Goal: Information Seeking & Learning: Learn about a topic

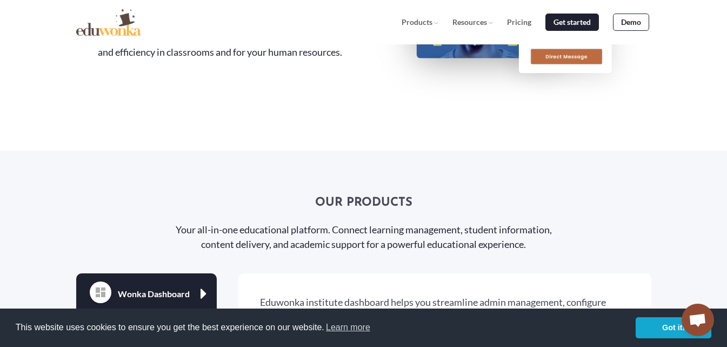
scroll to position [1460, 0]
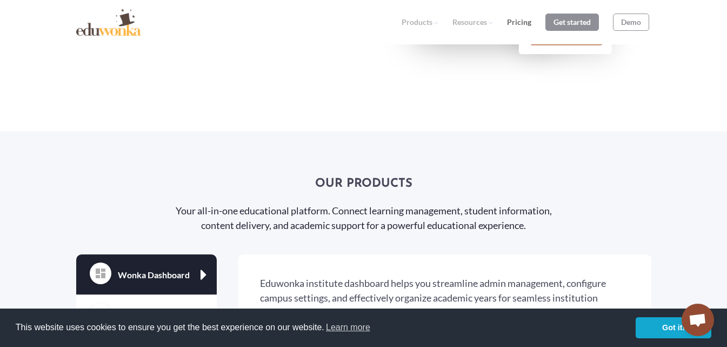
click at [509, 24] on link "Pricing" at bounding box center [519, 22] width 24 height 9
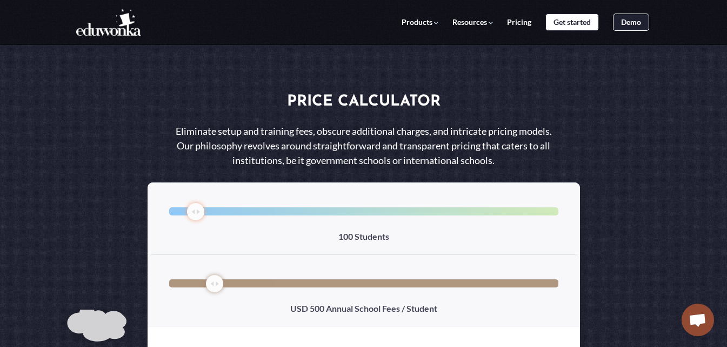
select select "1"
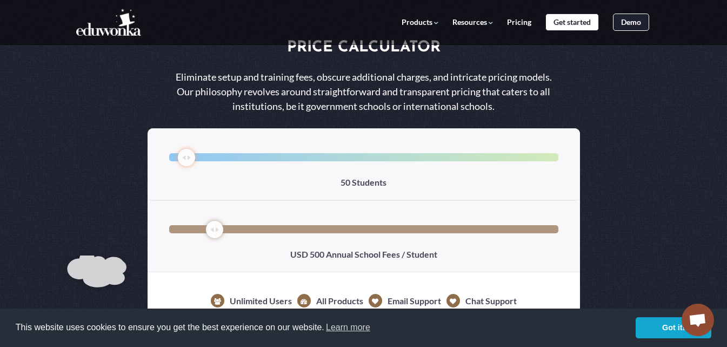
type input "50"
click at [188, 156] on input "range" at bounding box center [363, 157] width 389 height 8
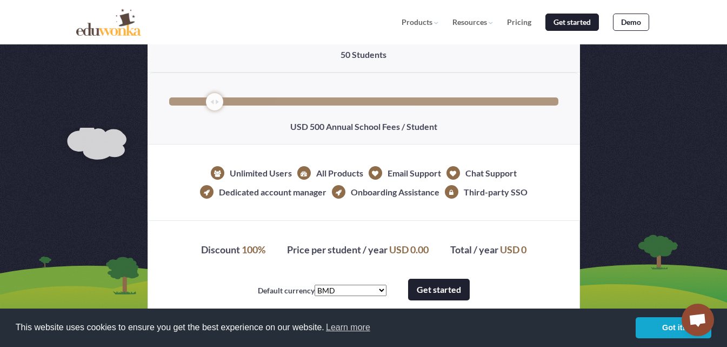
scroll to position [162, 0]
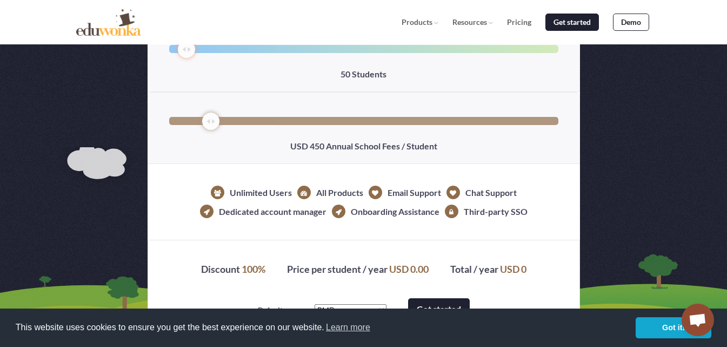
drag, startPoint x: 219, startPoint y: 123, endPoint x: 213, endPoint y: 120, distance: 7.3
type input "450"
click at [213, 120] on input "range" at bounding box center [363, 121] width 389 height 8
drag, startPoint x: 189, startPoint y: 50, endPoint x: 196, endPoint y: 50, distance: 6.5
type input "100"
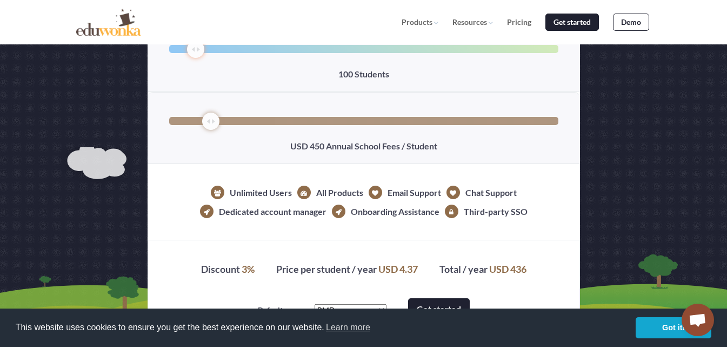
click at [196, 50] on input "range" at bounding box center [363, 49] width 389 height 8
drag, startPoint x: 214, startPoint y: 123, endPoint x: 161, endPoint y: 120, distance: 53.1
click at [169, 120] on input "range" at bounding box center [363, 121] width 389 height 8
click at [183, 117] on input "range" at bounding box center [363, 121] width 389 height 8
type input "50"
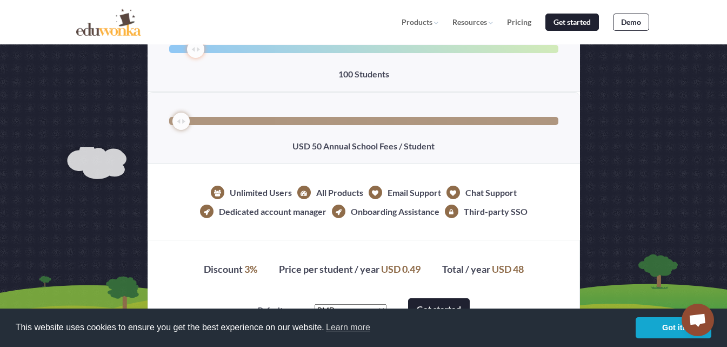
click at [181, 117] on input "range" at bounding box center [363, 121] width 389 height 8
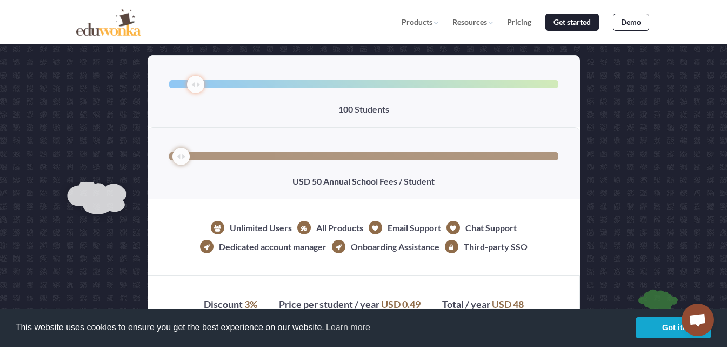
scroll to position [108, 0]
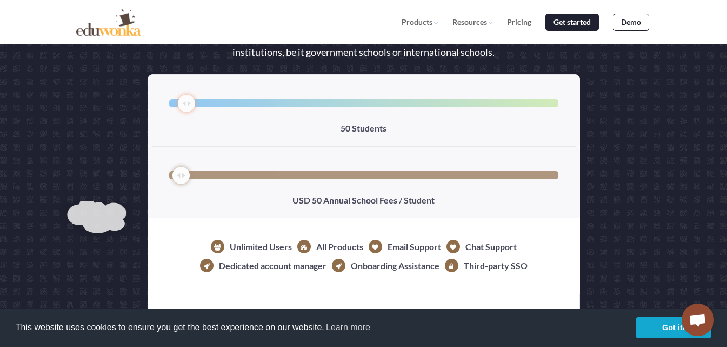
drag, startPoint x: 199, startPoint y: 103, endPoint x: 191, endPoint y: 102, distance: 8.2
click at [191, 102] on input "range" at bounding box center [363, 103] width 389 height 8
type input "50"
click at [190, 101] on input "range" at bounding box center [363, 103] width 389 height 8
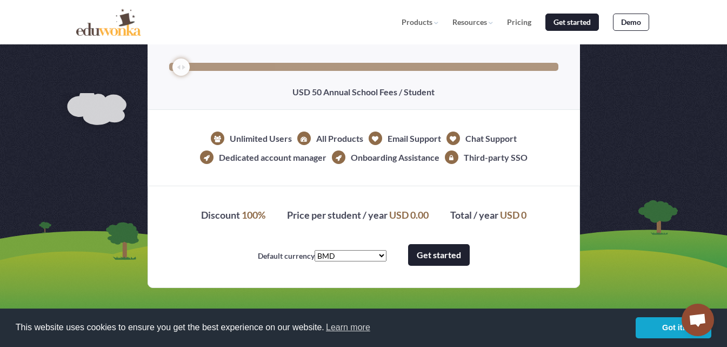
scroll to position [162, 0]
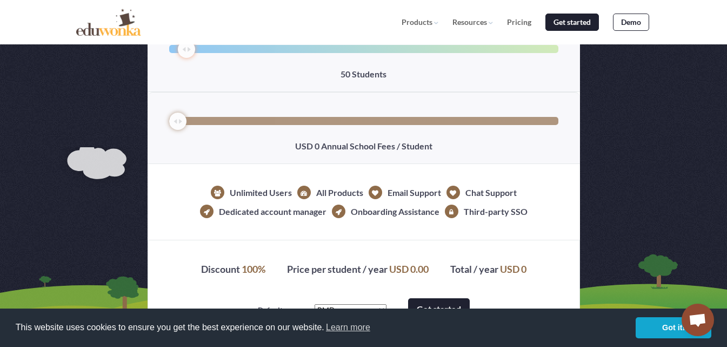
type input "50"
click at [180, 120] on input "range" at bounding box center [363, 121] width 389 height 8
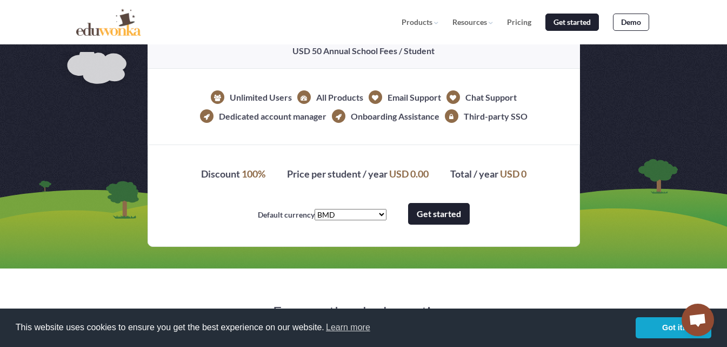
scroll to position [325, 0]
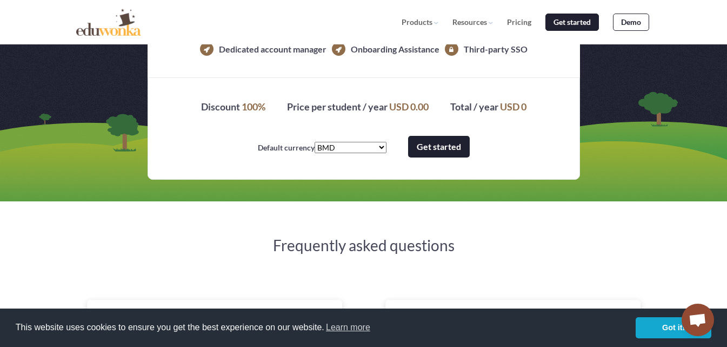
click at [347, 147] on select "AED AFN ALL AMD ANG AOA ARS AUD AWG AZN BAM BBD BDT BGN BHD BIF BMD BND BOB BRL…" at bounding box center [351, 147] width 72 height 11
select select "82.903591"
click at [335, 142] on select "AED AFN ALL AMD ANG AOA ARS AUD AWG AZN BAM BBD BDT BGN BHD BIF BMD BND BOB BRL…" at bounding box center [351, 147] width 72 height 11
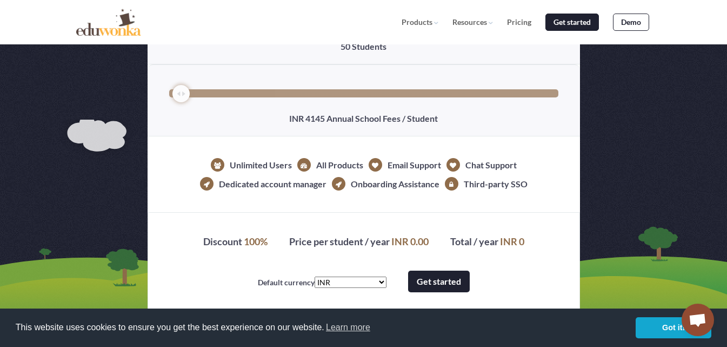
scroll to position [216, 0]
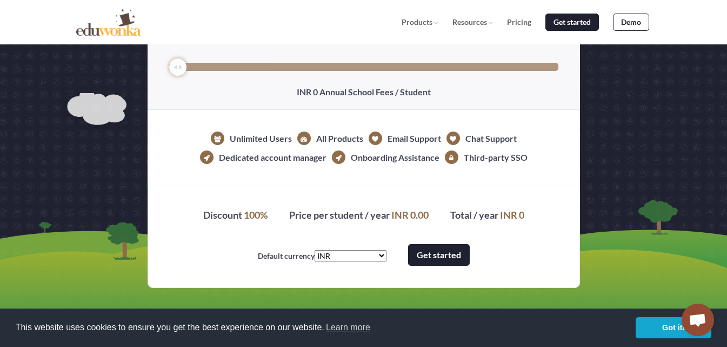
type input "0"
click at [179, 64] on input "range" at bounding box center [363, 67] width 389 height 8
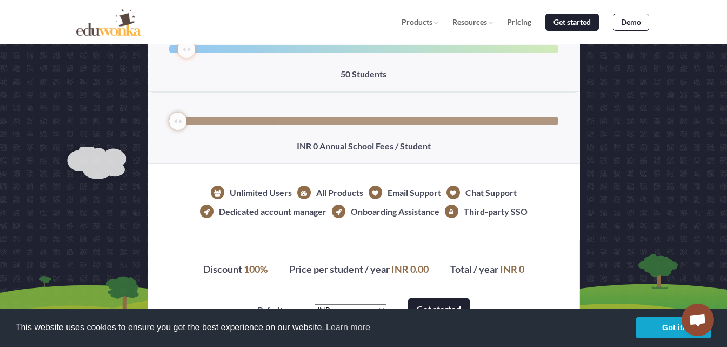
scroll to position [108, 0]
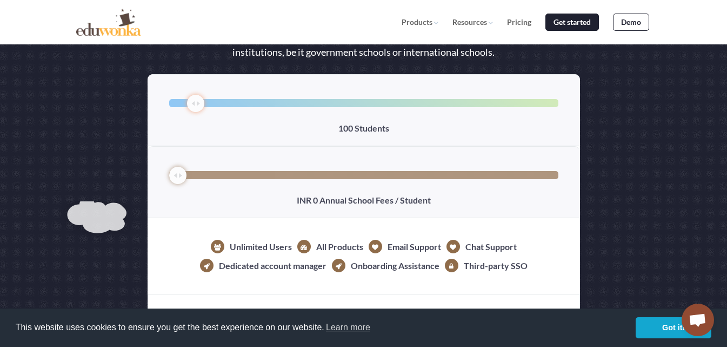
type input "100"
click at [193, 102] on input "range" at bounding box center [363, 103] width 389 height 8
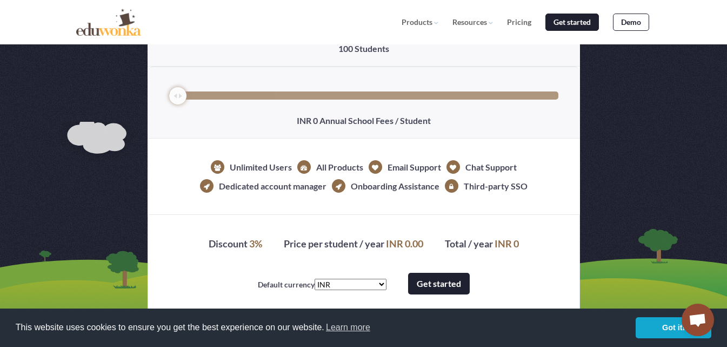
scroll to position [162, 0]
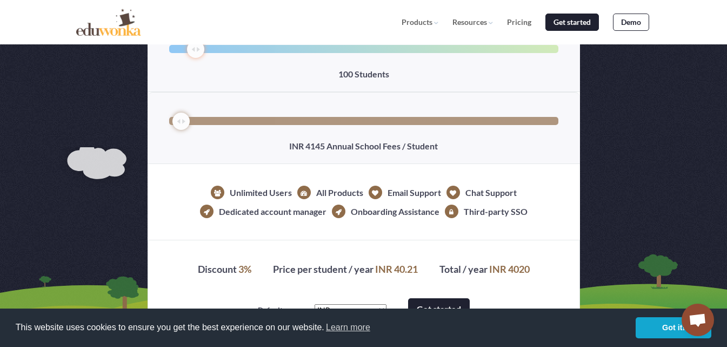
type input "0"
click at [177, 121] on input "range" at bounding box center [363, 121] width 389 height 8
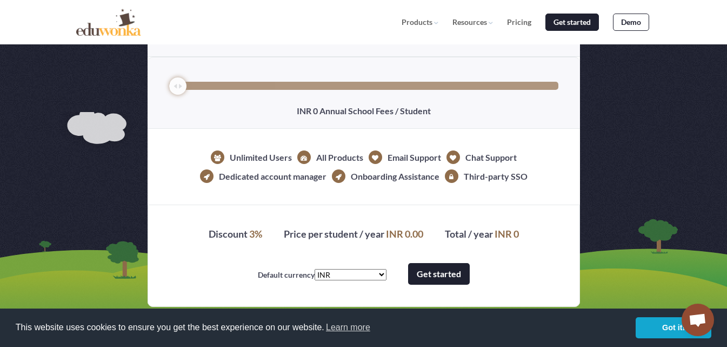
scroll to position [216, 0]
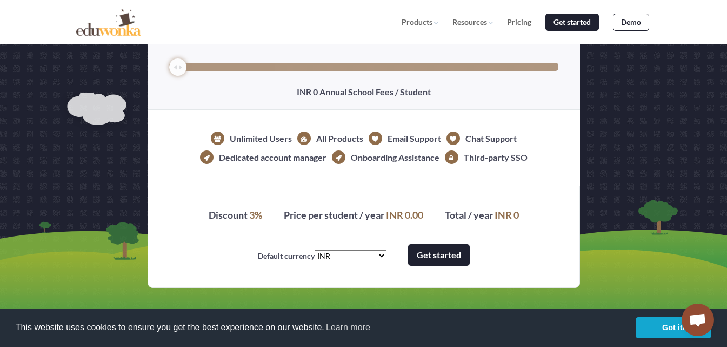
click at [425, 251] on link "Get started" at bounding box center [439, 255] width 62 height 22
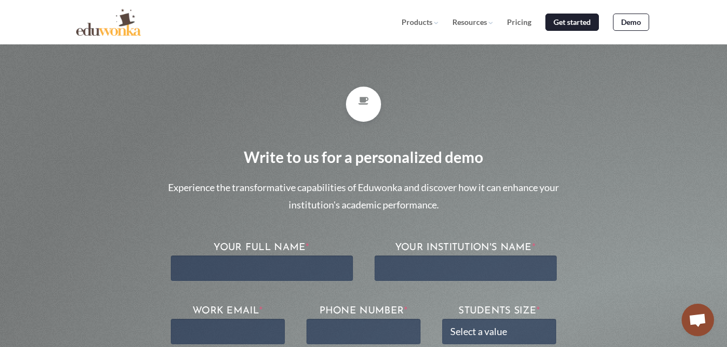
scroll to position [55, 0]
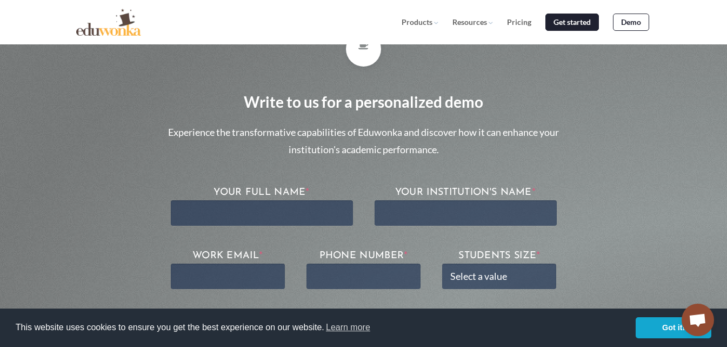
click at [632, 235] on section "Write to us for a personalized demo Experience the transformative capabilities …" at bounding box center [363, 216] width 727 height 543
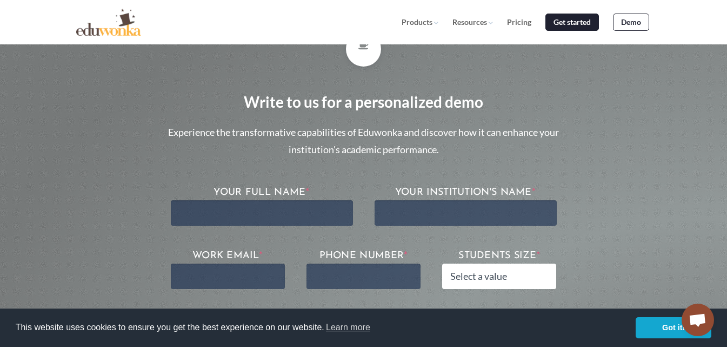
click at [519, 280] on select "Select a value 1 2-10 11-50 51-200 201-500 501-1000 1001-5000 5001-10000 10000+" at bounding box center [499, 275] width 114 height 25
select select "51-200"
click at [442, 263] on select "Select a value 1 2-10 11-50 51-200 201-500 501-1000 1001-5000 5001-10000 10000+" at bounding box center [499, 275] width 114 height 25
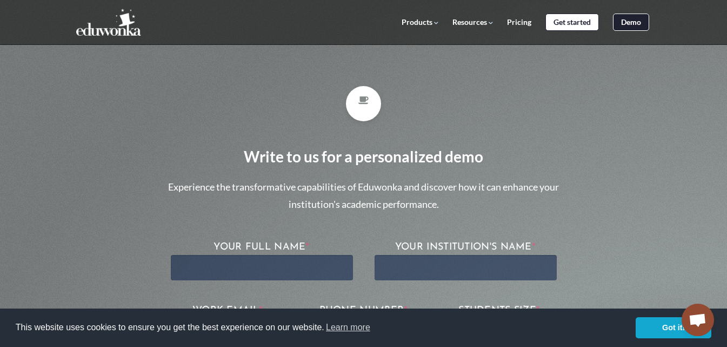
scroll to position [0, 0]
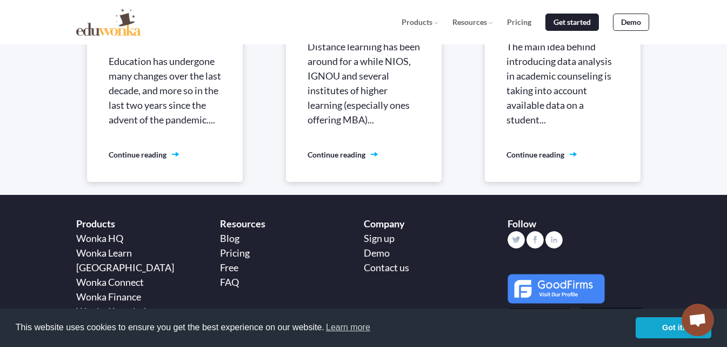
scroll to position [3028, 0]
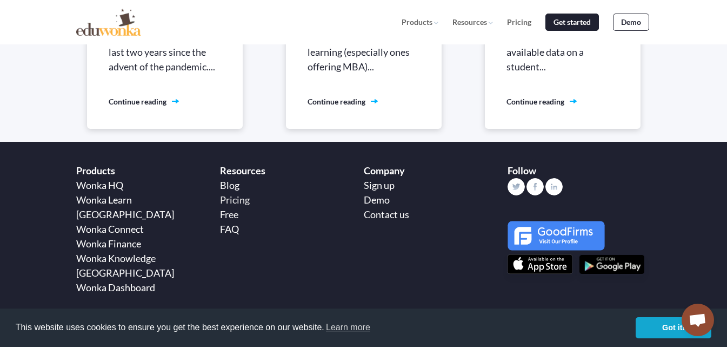
click at [240, 194] on link "Pricing" at bounding box center [235, 200] width 30 height 12
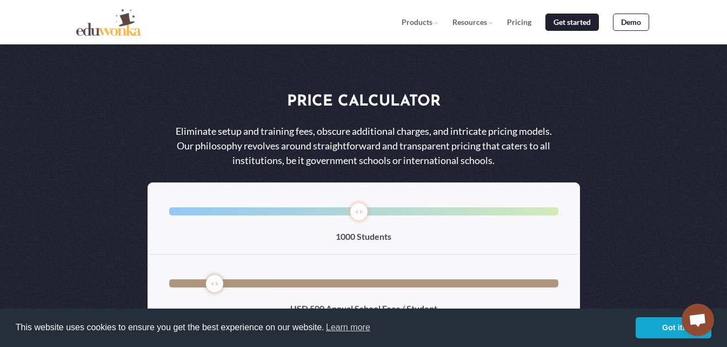
select select "1"
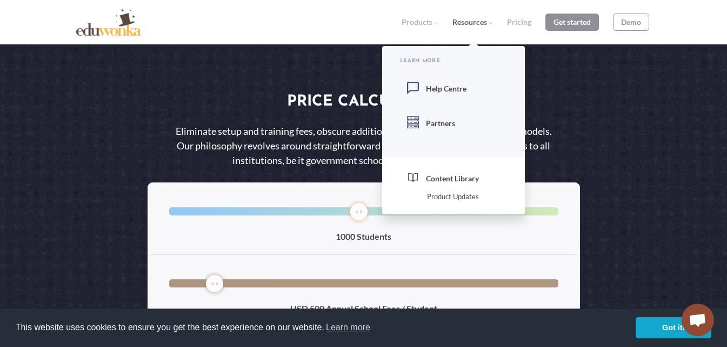
scroll to position [521, 0]
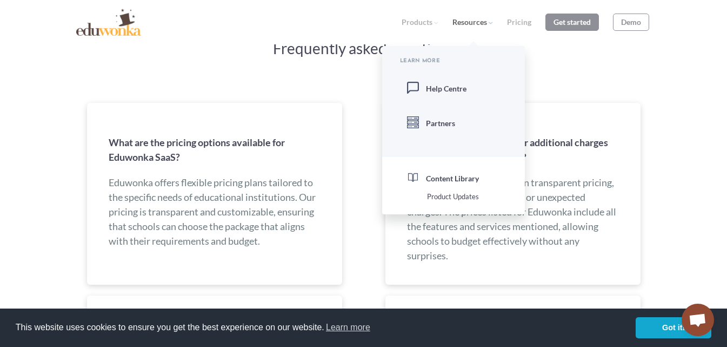
click at [474, 24] on li "Resources Learn More Help Centre Partners Content Library Product Updates" at bounding box center [473, 22] width 41 height 9
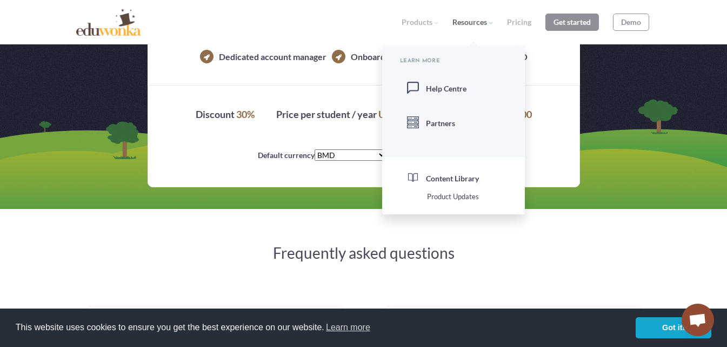
scroll to position [305, 0]
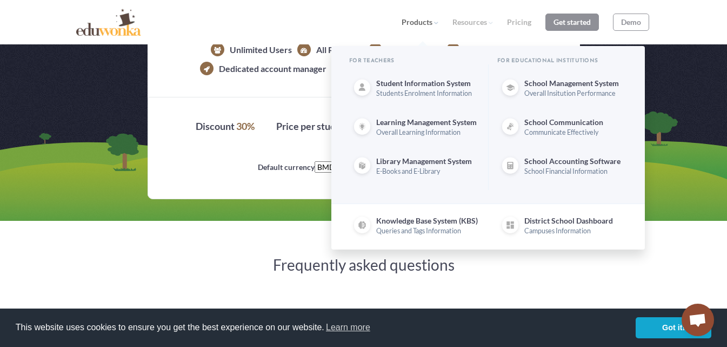
click at [411, 21] on li "Products For teachers Student Information System (SIS) Students Enrolment Infor…" at bounding box center [420, 22] width 37 height 9
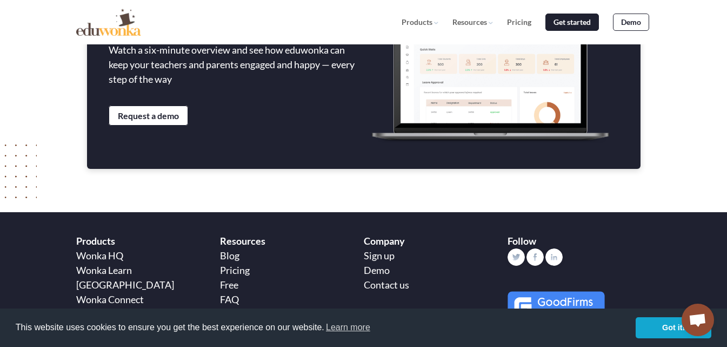
scroll to position [1711, 0]
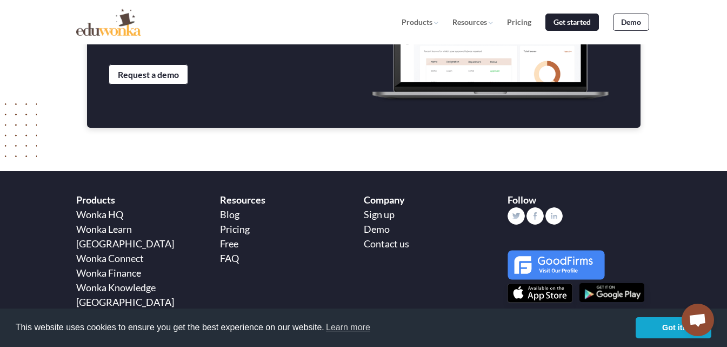
click at [616, 283] on img at bounding box center [612, 292] width 65 height 19
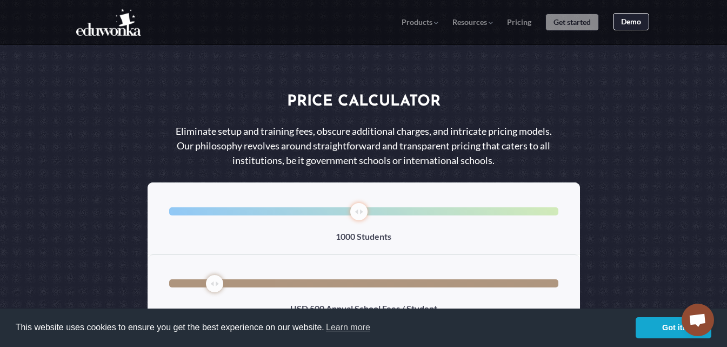
click at [630, 23] on link "Demo" at bounding box center [631, 22] width 36 height 18
